Goal: Task Accomplishment & Management: Manage account settings

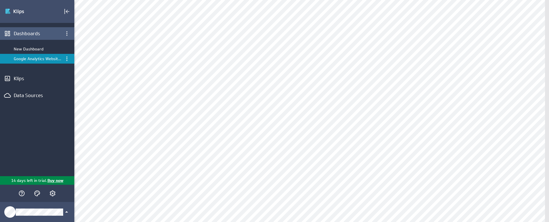
click at [36, 35] on div "Dashboards" at bounding box center [37, 33] width 47 height 6
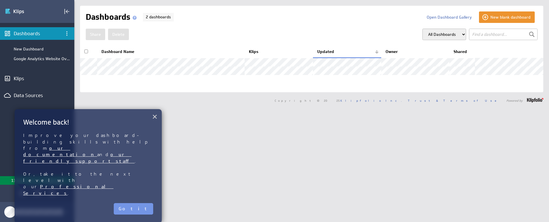
click at [154, 118] on button "×" at bounding box center [154, 116] width 5 height 11
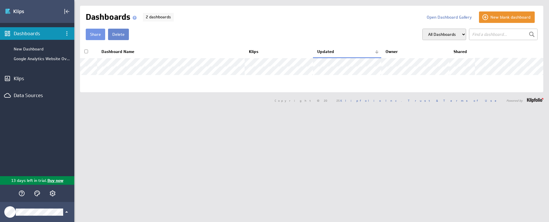
click at [112, 34] on button "Delete" at bounding box center [118, 34] width 21 height 11
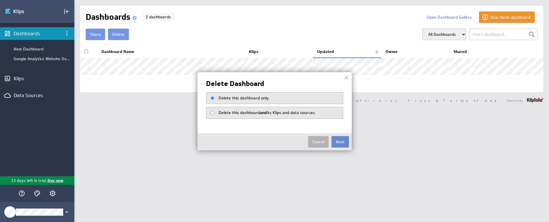
click at [338, 138] on button "Next" at bounding box center [340, 141] width 17 height 11
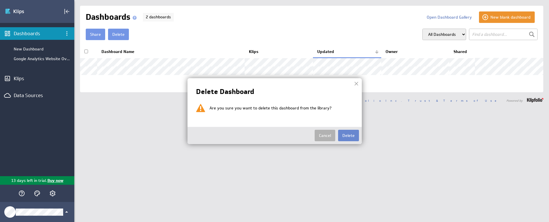
click at [340, 138] on button "Delete" at bounding box center [348, 135] width 21 height 11
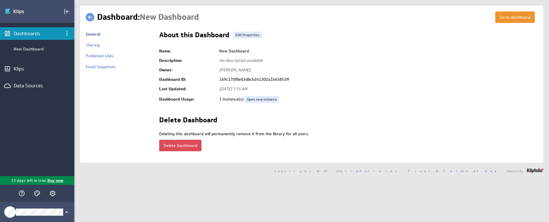
click at [184, 147] on button "Delete Dashboard" at bounding box center [180, 145] width 42 height 11
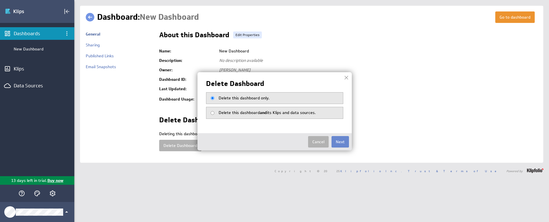
click at [337, 142] on button "Next" at bounding box center [340, 141] width 17 height 11
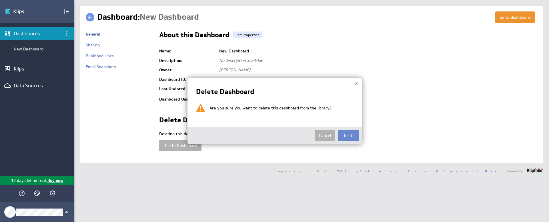
click at [353, 136] on button "Delete" at bounding box center [348, 135] width 21 height 11
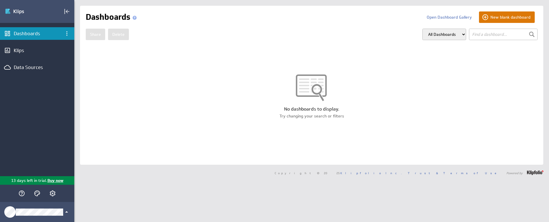
click at [490, 16] on button "New blank dashboard" at bounding box center [507, 16] width 56 height 11
